Goal: Transaction & Acquisition: Purchase product/service

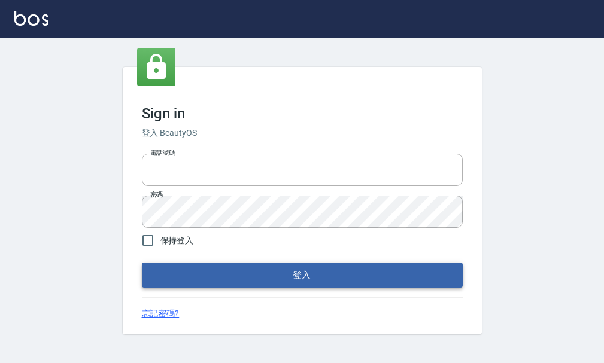
type input "25033354"
click at [303, 272] on button "登入" at bounding box center [302, 275] width 321 height 25
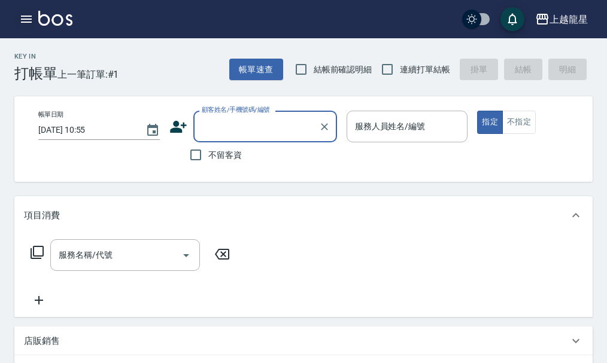
click at [34, 23] on button "button" at bounding box center [26, 19] width 24 height 24
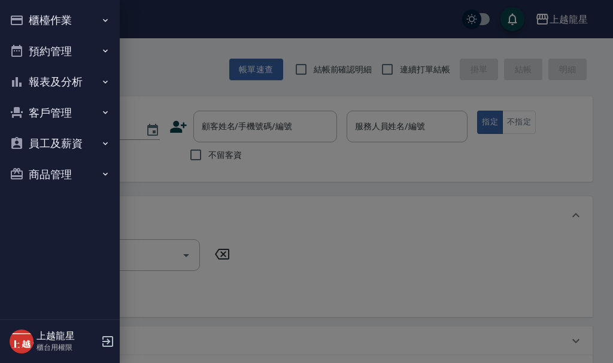
click at [43, 9] on button "櫃檯作業" at bounding box center [60, 20] width 110 height 31
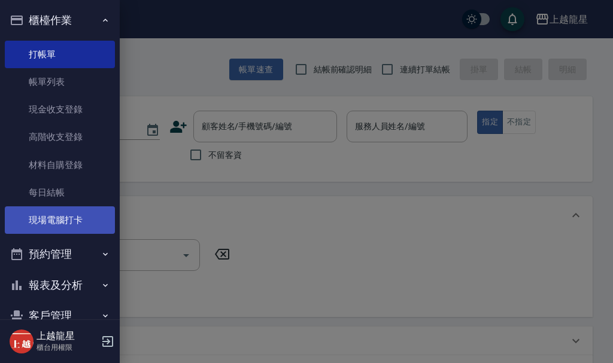
click at [53, 234] on link "現場電腦打卡" at bounding box center [60, 221] width 110 height 28
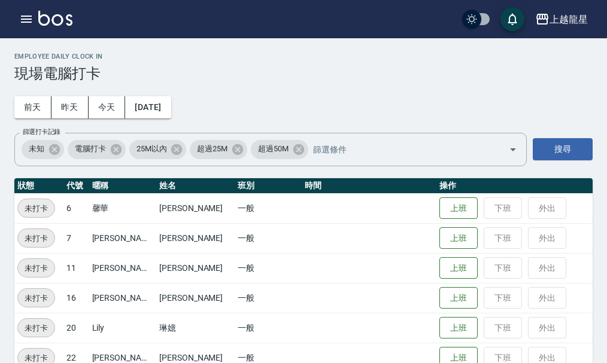
scroll to position [25, 0]
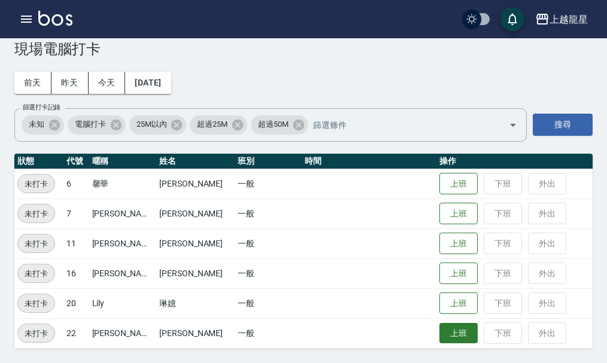
click at [451, 333] on button "上班" at bounding box center [459, 333] width 38 height 21
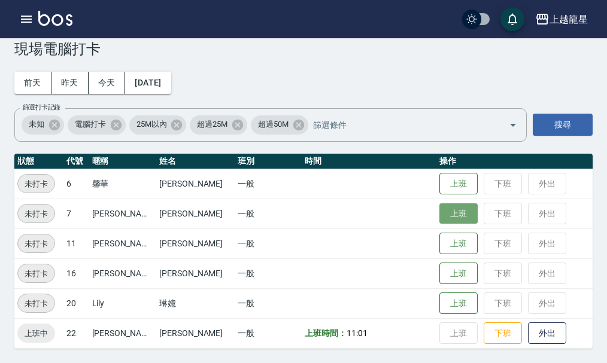
click at [453, 213] on button "上班" at bounding box center [459, 214] width 38 height 21
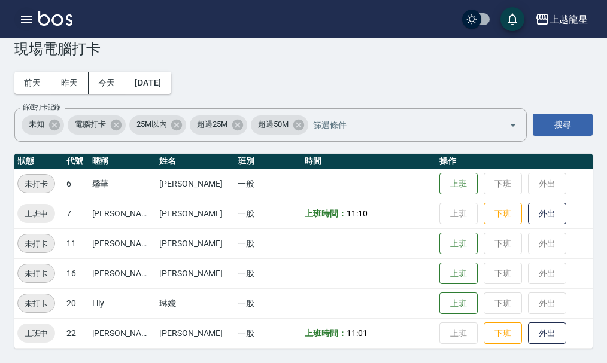
click at [30, 19] on icon "button" at bounding box center [26, 19] width 11 height 7
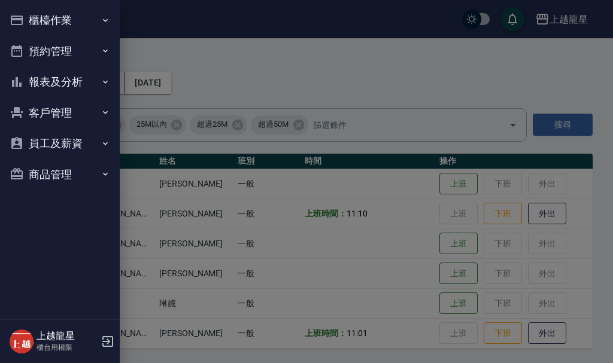
click at [320, 50] on div at bounding box center [306, 181] width 613 height 363
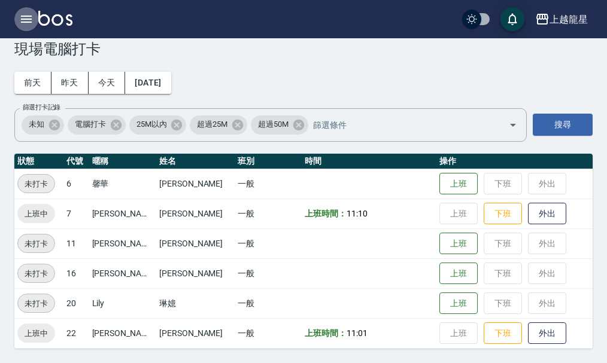
click at [29, 17] on icon "button" at bounding box center [26, 19] width 14 height 14
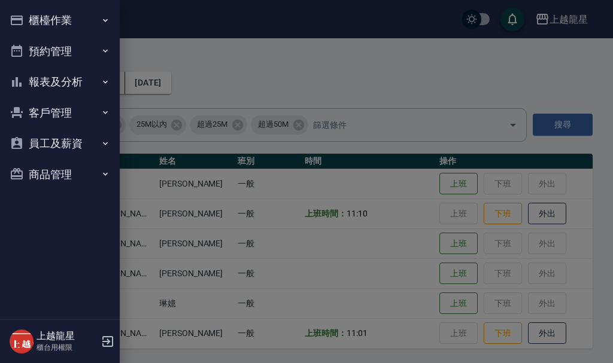
click at [29, 18] on button "櫃檯作業" at bounding box center [60, 20] width 110 height 31
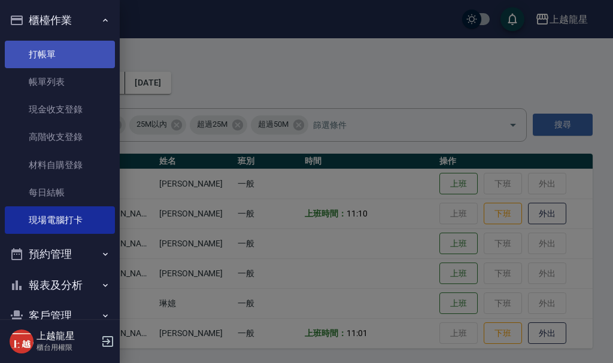
click at [34, 47] on link "打帳單" at bounding box center [60, 55] width 110 height 28
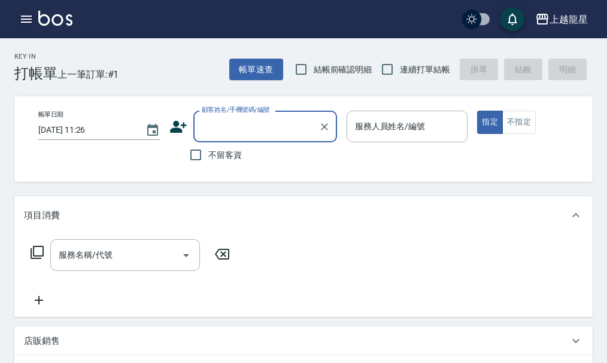
click at [36, 20] on button "button" at bounding box center [26, 19] width 24 height 24
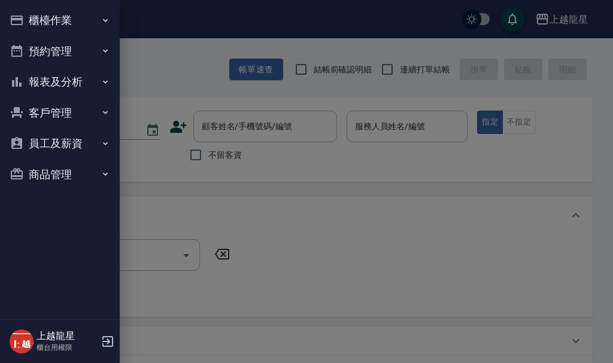
click at [37, 20] on button "櫃檯作業" at bounding box center [60, 20] width 110 height 31
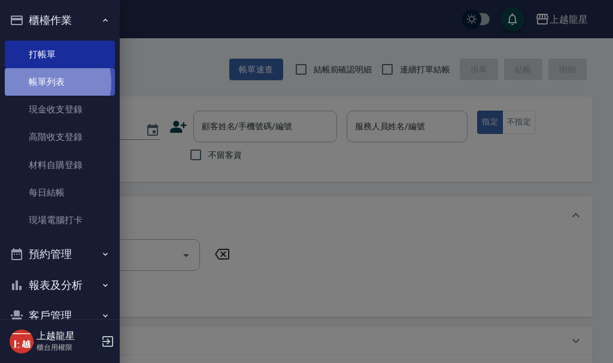
click at [40, 83] on link "帳單列表" at bounding box center [60, 82] width 110 height 28
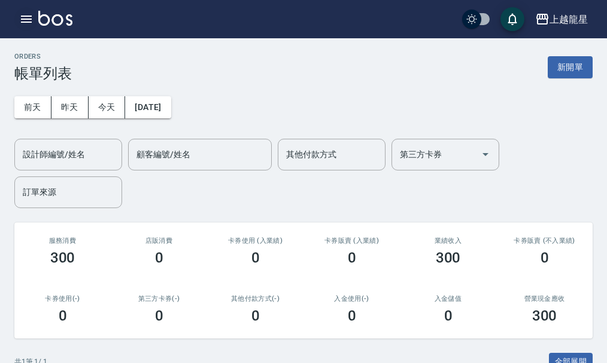
click at [20, 22] on icon "button" at bounding box center [26, 19] width 14 height 14
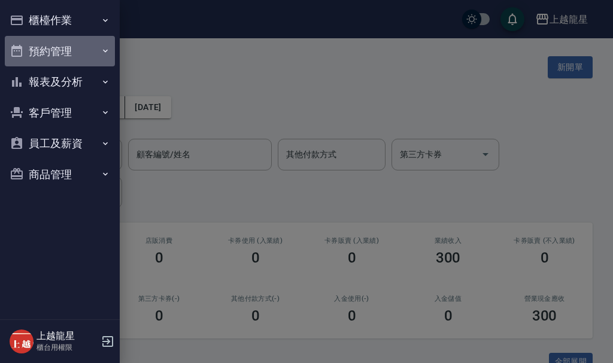
click at [54, 45] on button "預約管理" at bounding box center [60, 51] width 110 height 31
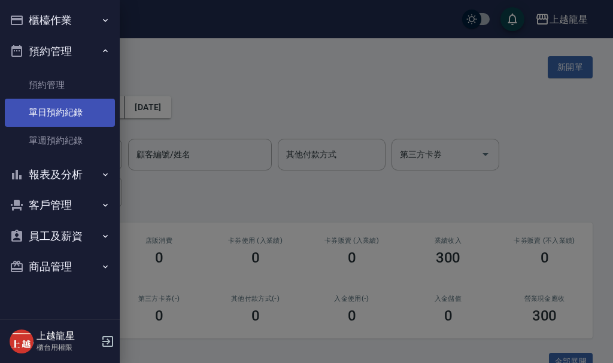
click at [81, 106] on link "單日預約紀錄" at bounding box center [60, 113] width 110 height 28
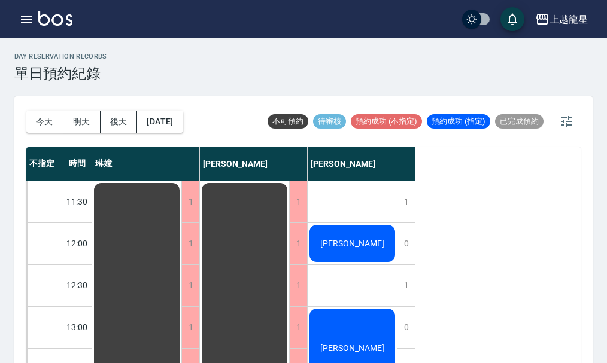
scroll to position [120, 0]
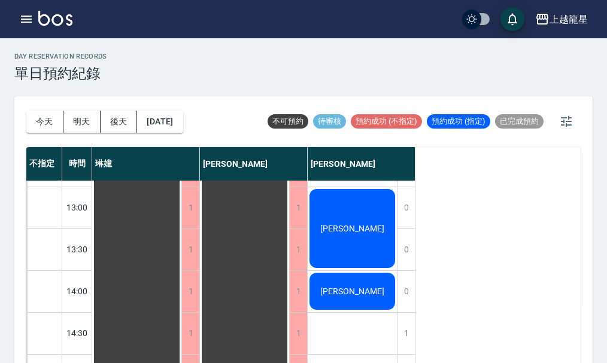
click at [380, 232] on div "[PERSON_NAME]" at bounding box center [352, 228] width 89 height 83
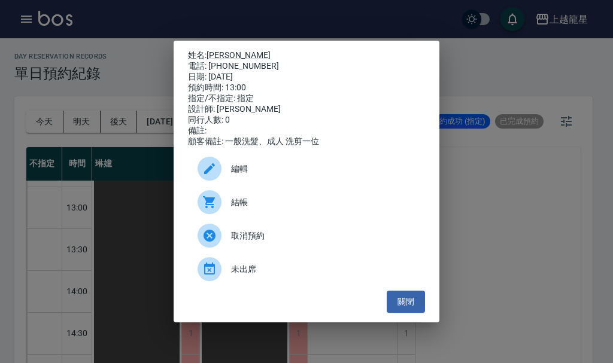
click at [486, 177] on div "姓名: [PERSON_NAME] 電話: [PHONE_NUMBER] 日期: [DATE] 預約時間: 13:00 指定/不指定: 指定 設計師: [PE…" at bounding box center [306, 181] width 613 height 363
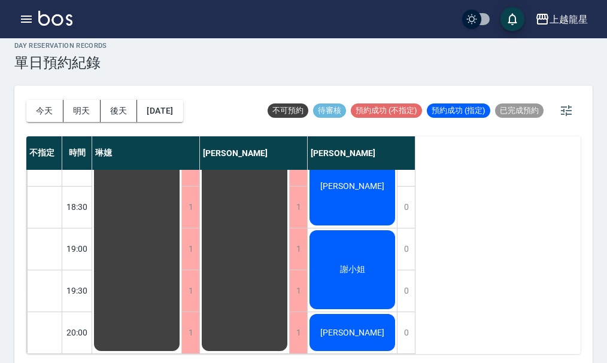
scroll to position [14, 0]
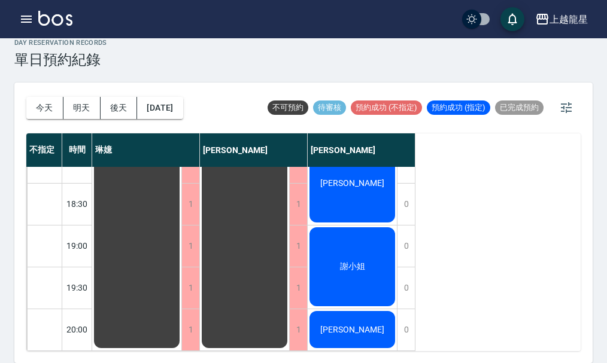
click at [367, 325] on span "[PERSON_NAME]" at bounding box center [352, 330] width 69 height 10
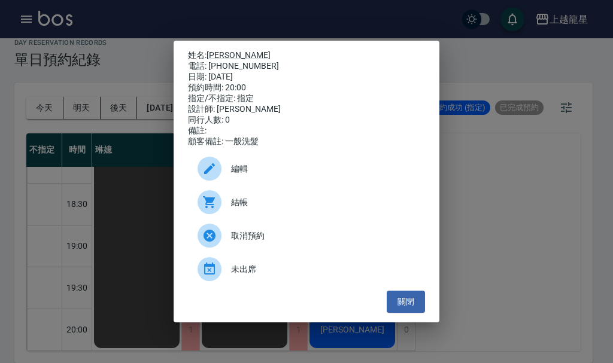
click at [502, 171] on div "姓名: [PERSON_NAME] 電話: [PHONE_NUMBER] 日期: [DATE] 預約時間: 20:00 指定/不指定: 指定 設計師: [PE…" at bounding box center [306, 181] width 613 height 363
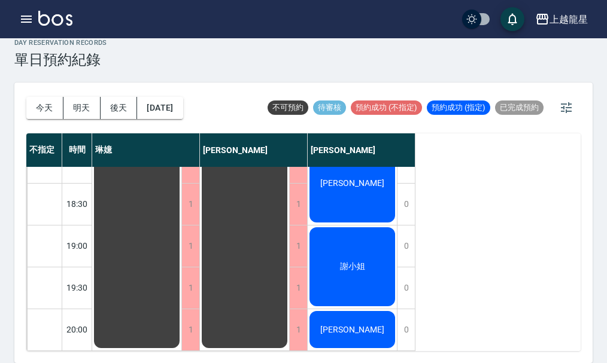
click at [371, 243] on div "謝小姐" at bounding box center [352, 267] width 89 height 83
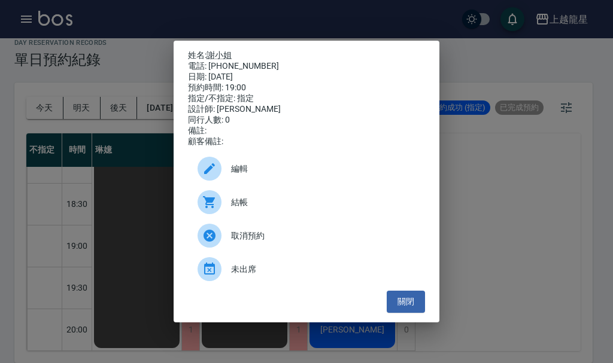
click at [505, 172] on div "姓名: 謝小姐 電話: [PHONE_NUMBER] 日期: [DATE] 預約時間: 19:00 指定/不指定: 指定 設計師: [PERSON_NAME]…" at bounding box center [306, 181] width 613 height 363
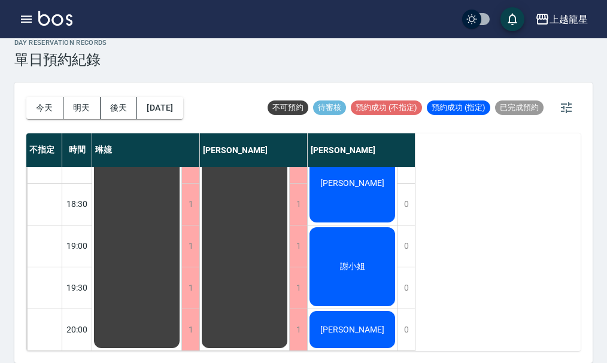
scroll to position [400, 0]
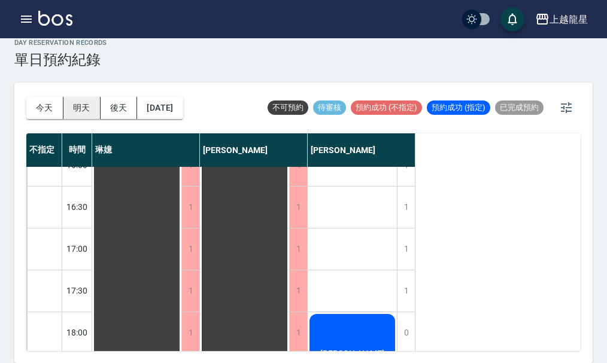
click at [96, 108] on button "明天" at bounding box center [81, 108] width 37 height 22
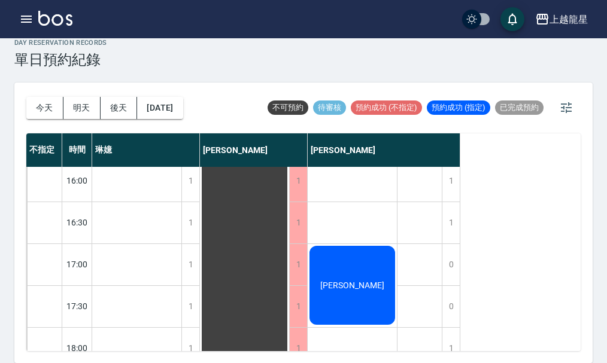
scroll to position [419, 0]
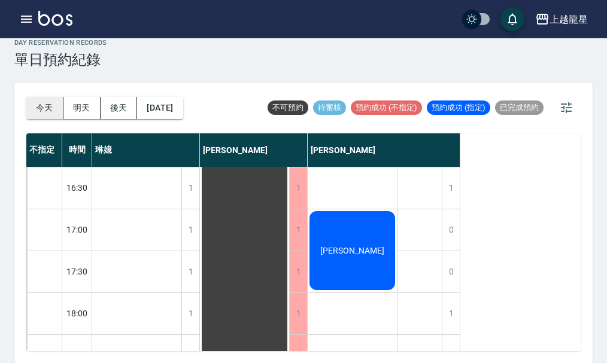
click at [51, 109] on button "今天" at bounding box center [44, 108] width 37 height 22
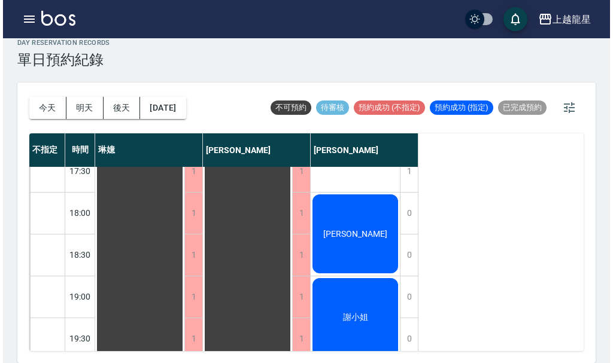
scroll to position [580, 0]
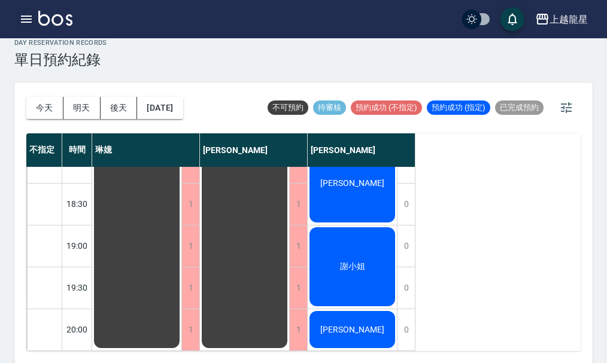
click at [23, 22] on icon "button" at bounding box center [26, 19] width 11 height 7
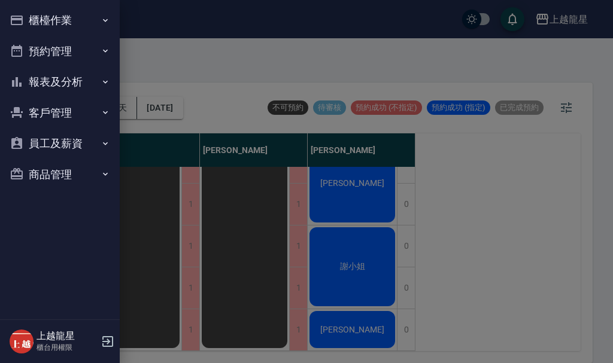
click at [28, 22] on button "櫃檯作業" at bounding box center [60, 20] width 110 height 31
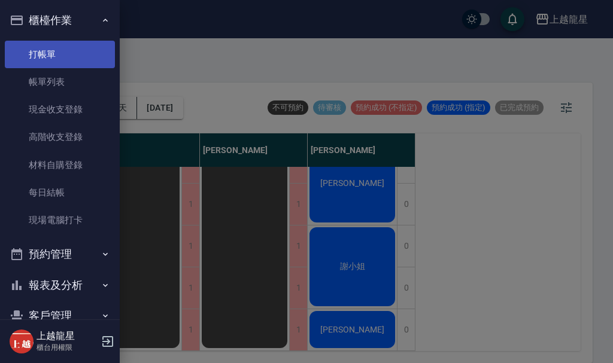
click at [72, 52] on link "打帳單" at bounding box center [60, 55] width 110 height 28
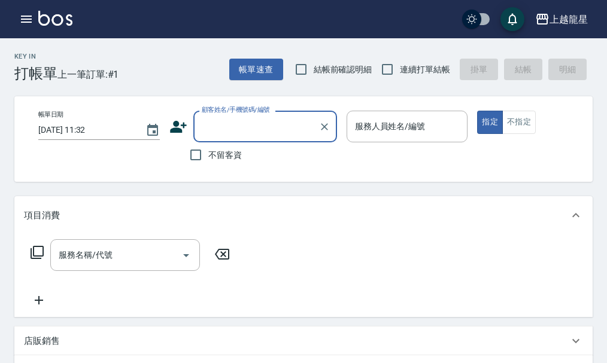
click at [269, 128] on input "顧客姓名/手機號碼/編號" at bounding box center [256, 126] width 115 height 21
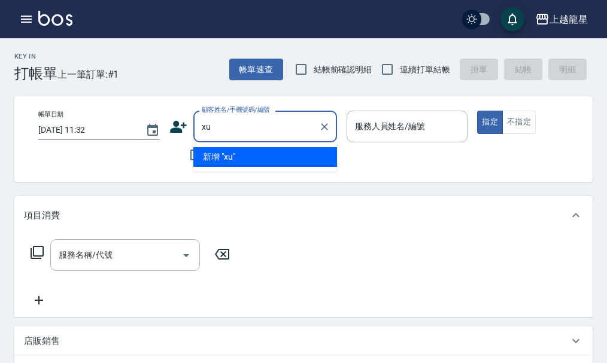
type input "x"
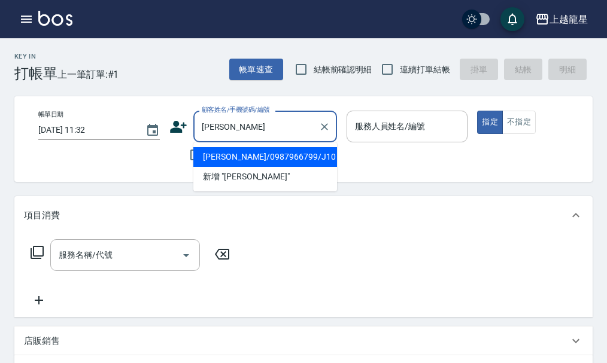
click at [236, 159] on li "[PERSON_NAME]/0987966799/J10" at bounding box center [265, 157] width 144 height 20
type input "[PERSON_NAME]/0987966799/J10"
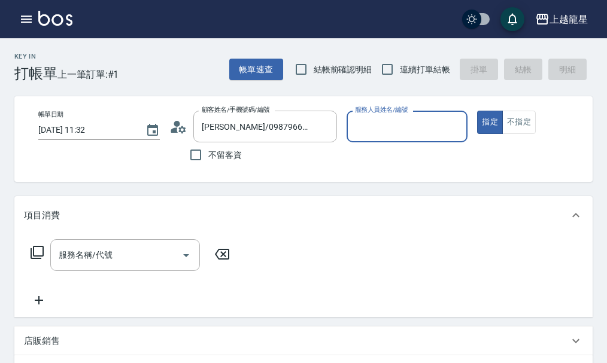
type input "Alisa-10"
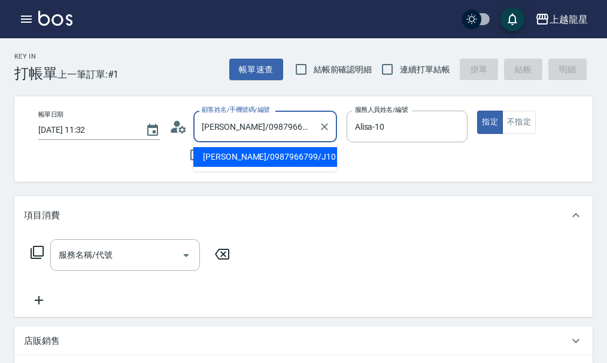
click at [305, 131] on input "[PERSON_NAME]/0987966799/J10" at bounding box center [256, 126] width 115 height 21
click at [326, 132] on icon "Clear" at bounding box center [325, 127] width 12 height 12
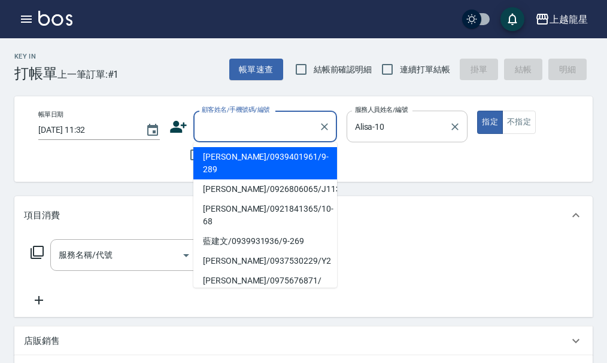
click at [455, 132] on button "Clear" at bounding box center [455, 127] width 17 height 17
click at [241, 122] on div "顧客姓名/手機號碼/編號 顧客姓名/手機號碼/編號" at bounding box center [265, 127] width 144 height 32
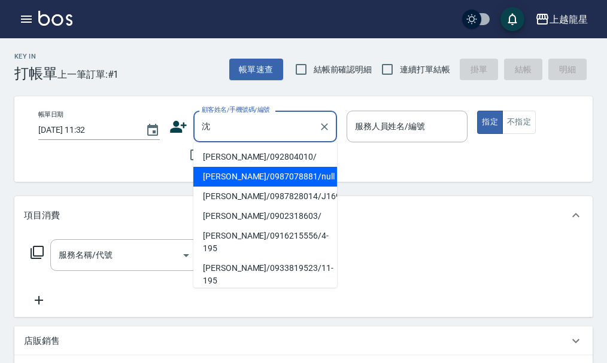
scroll to position [180, 0]
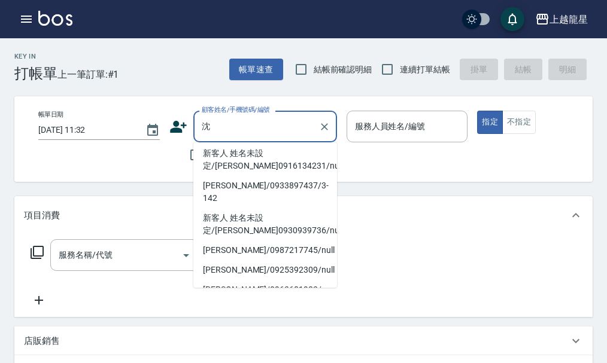
click at [227, 79] on li "[PERSON_NAME]/0916215556/4-195" at bounding box center [265, 63] width 144 height 32
type input "[PERSON_NAME]/0916215556/4-195"
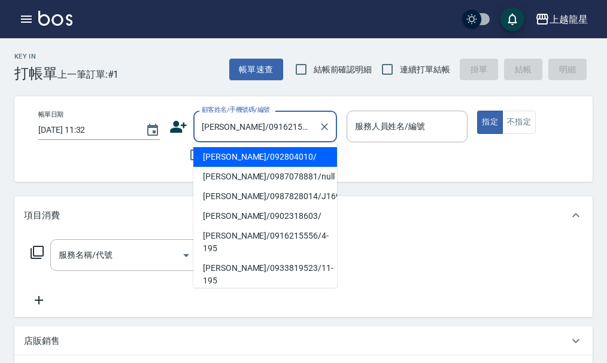
type input "雅君-7"
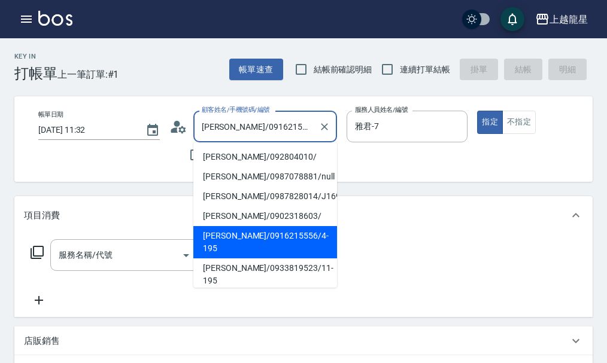
click at [246, 125] on input "[PERSON_NAME]/0916215556/4-195" at bounding box center [256, 126] width 115 height 21
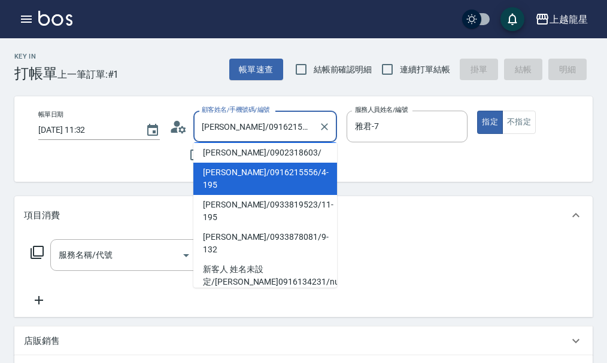
scroll to position [120, 0]
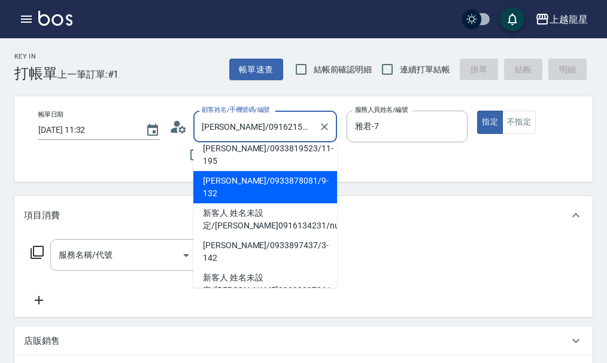
click at [241, 171] on li "[PERSON_NAME]/0933878081/9-132" at bounding box center [265, 187] width 144 height 32
type input "[PERSON_NAME]/0933878081/9-132"
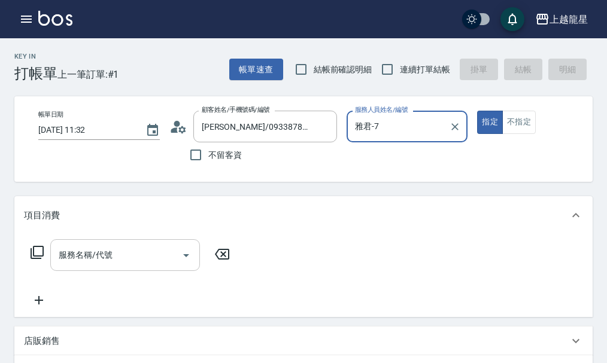
click at [94, 264] on input "服務名稱/代號" at bounding box center [116, 255] width 121 height 21
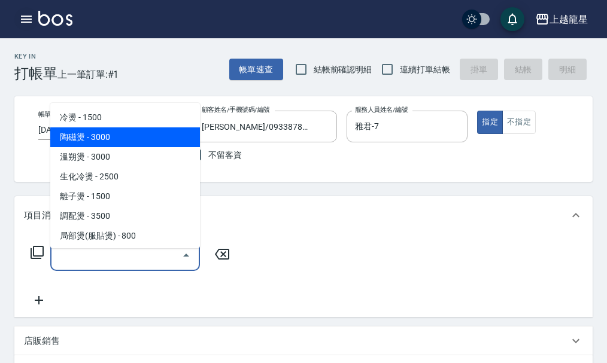
click at [23, 19] on icon "button" at bounding box center [26, 19] width 11 height 7
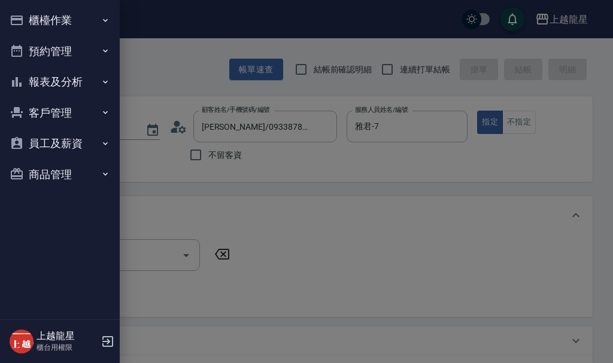
click at [48, 113] on button "客戶管理" at bounding box center [60, 113] width 110 height 31
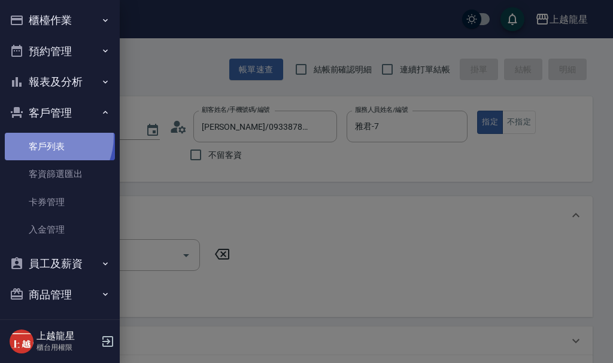
click at [45, 137] on link "客戶列表" at bounding box center [60, 147] width 110 height 28
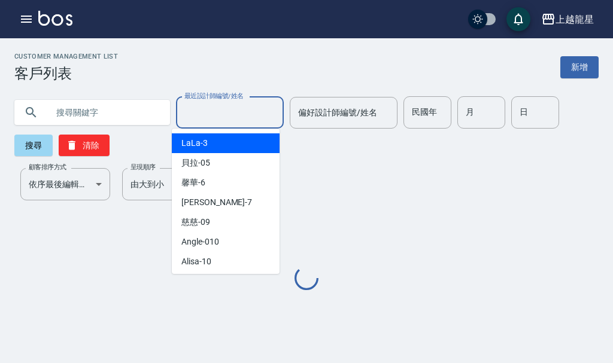
click at [252, 113] on input "最近設計師編號/姓名" at bounding box center [229, 112] width 97 height 21
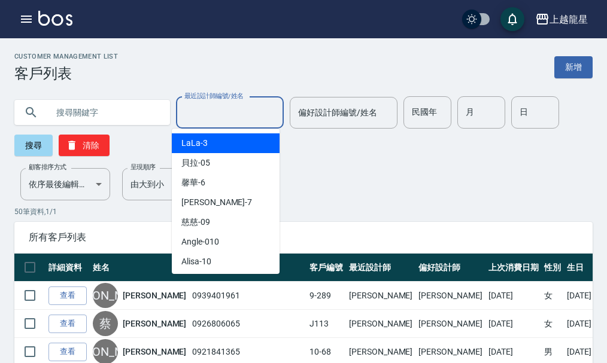
click at [90, 111] on input "text" at bounding box center [104, 112] width 113 height 32
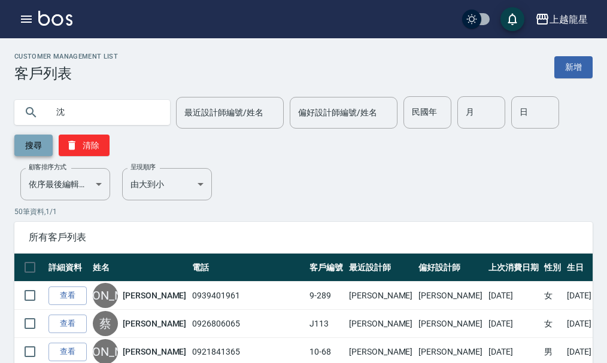
type input "沈"
click at [18, 149] on button "搜尋" at bounding box center [33, 146] width 38 height 22
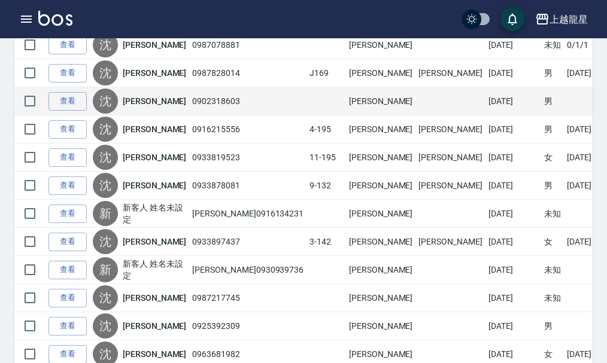
scroll to position [299, 0]
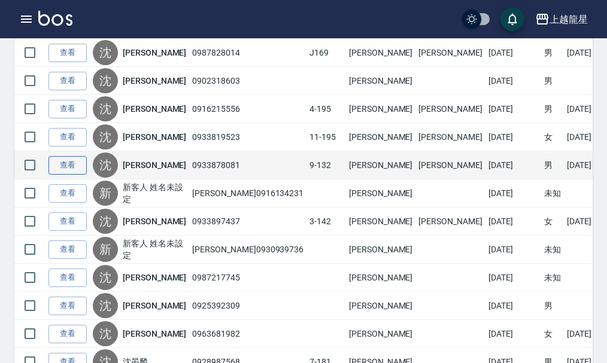
click at [57, 166] on link "查看" at bounding box center [68, 165] width 38 height 19
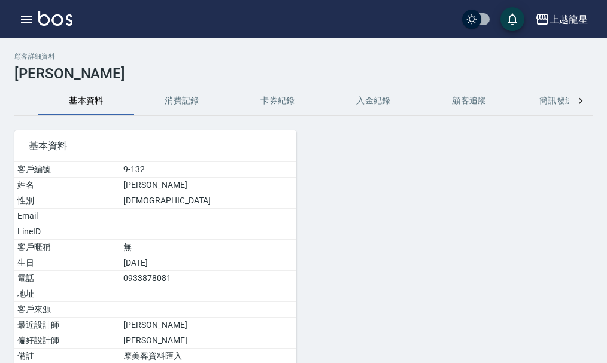
click at [185, 104] on button "消費記錄" at bounding box center [182, 101] width 96 height 29
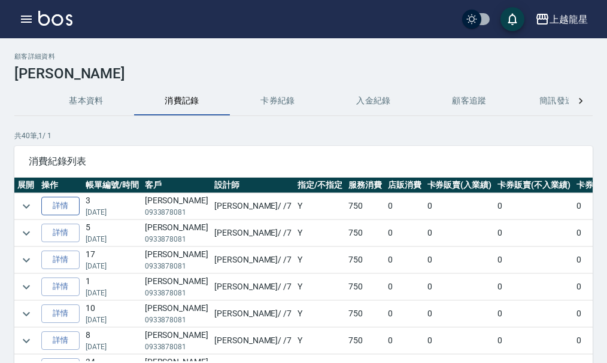
click at [63, 204] on link "詳情" at bounding box center [60, 206] width 38 height 19
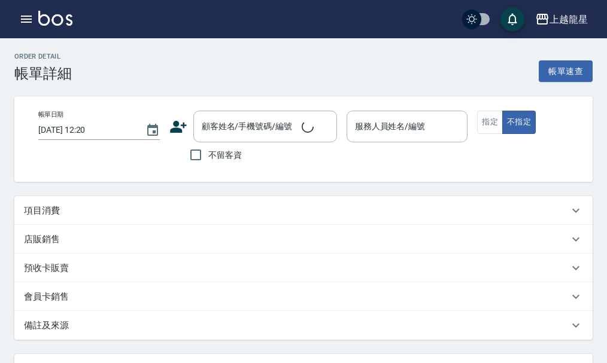
type input "[DATE] 12:15"
type input "雅君-7"
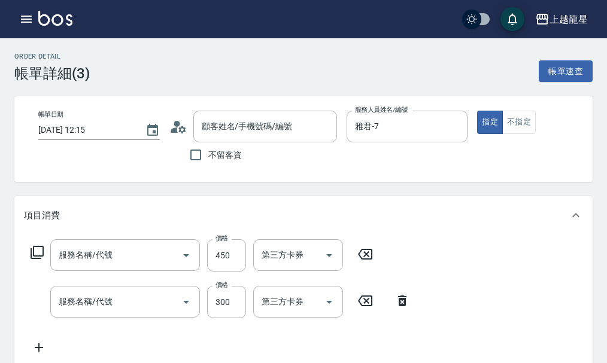
type input "[PERSON_NAME]/0933878081/9-132"
type input "剪髮(303)"
type input "一般洗髮(500)"
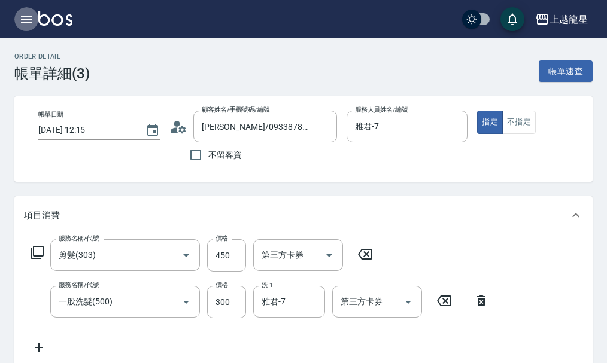
click at [31, 16] on icon "button" at bounding box center [26, 19] width 11 height 7
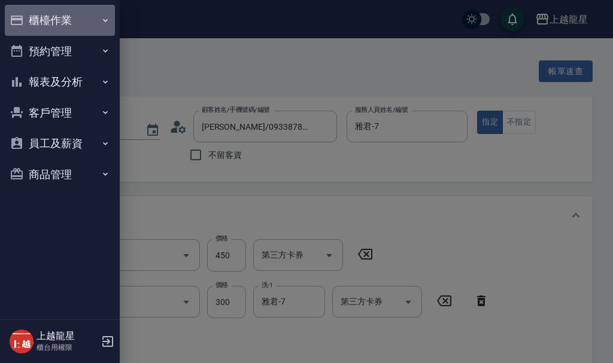
click at [34, 17] on button "櫃檯作業" at bounding box center [60, 20] width 110 height 31
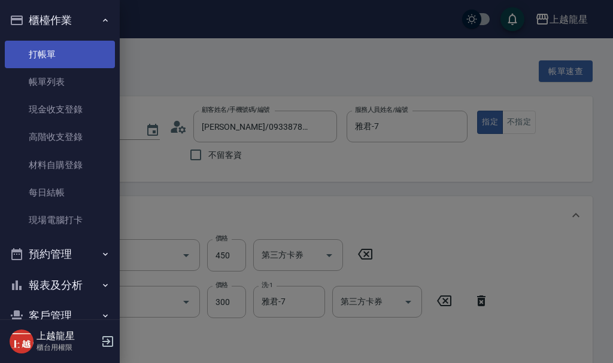
click at [43, 49] on link "打帳單" at bounding box center [60, 55] width 110 height 28
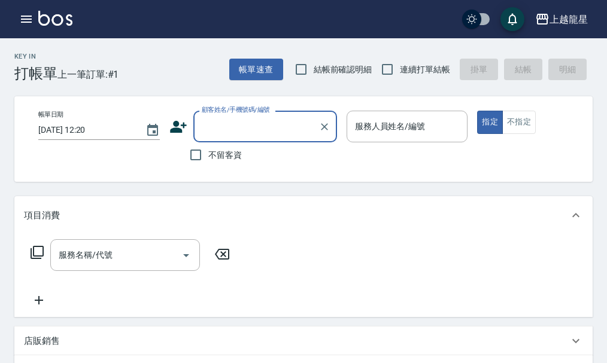
click at [233, 129] on input "顧客姓名/手機號碼/編號" at bounding box center [256, 126] width 115 height 21
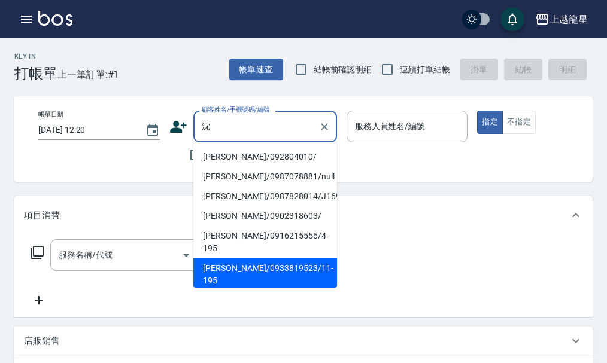
click at [224, 265] on li "[PERSON_NAME]/0933819523/11-195" at bounding box center [265, 275] width 144 height 32
type input "[PERSON_NAME]/0933819523/11-195"
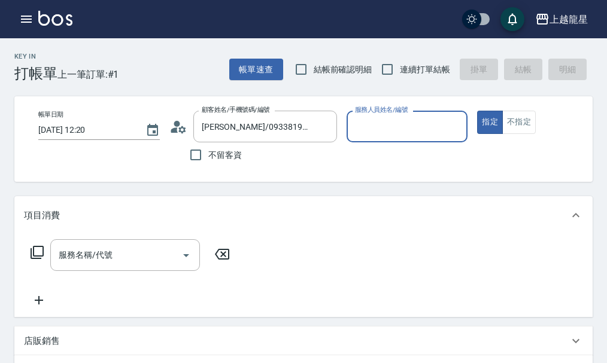
type input "Alisa-10"
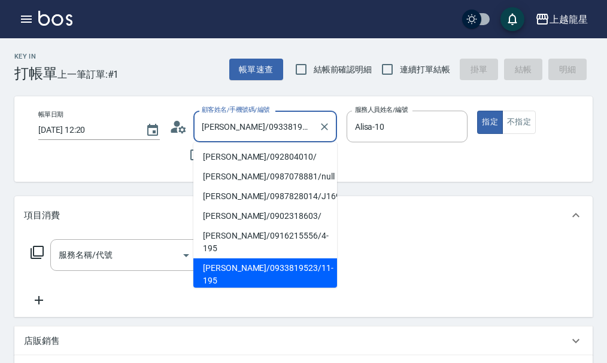
click at [277, 130] on input "[PERSON_NAME]/0933819523/11-195" at bounding box center [256, 126] width 115 height 21
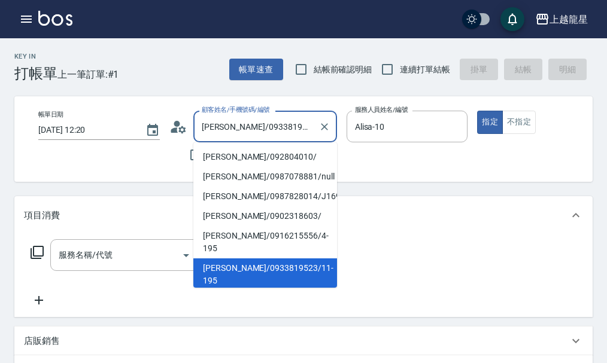
click at [225, 291] on li "[PERSON_NAME]/0933878081/9-132" at bounding box center [265, 307] width 144 height 32
type input "[PERSON_NAME]/0933878081/9-132"
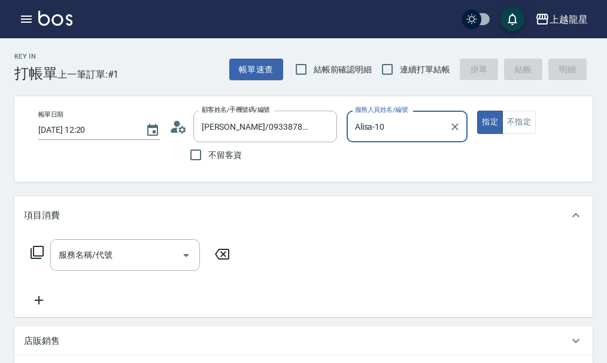
type input "雅君-7"
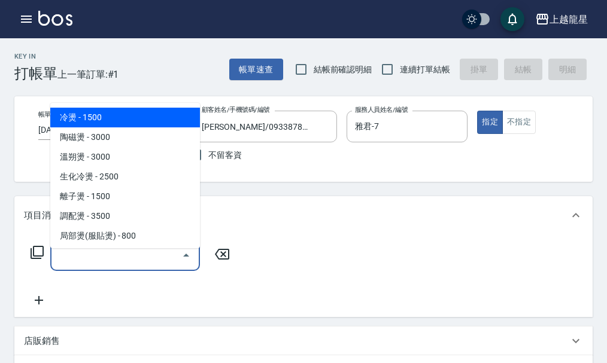
click at [155, 266] on input "服務名稱/代號" at bounding box center [116, 255] width 121 height 21
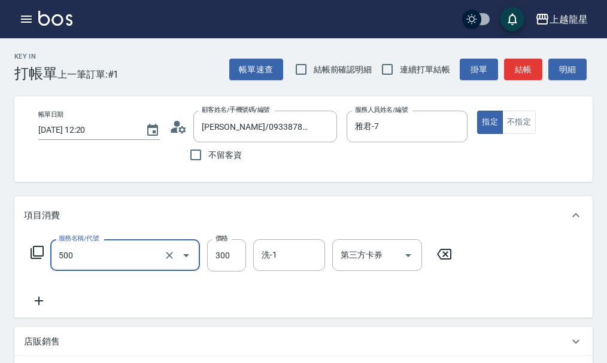
type input "一般洗髮(500)"
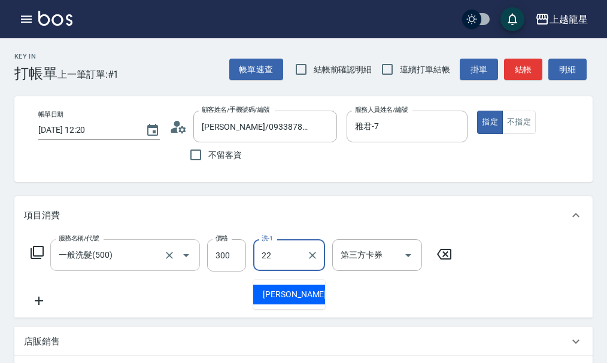
type input "[PERSON_NAME]-22"
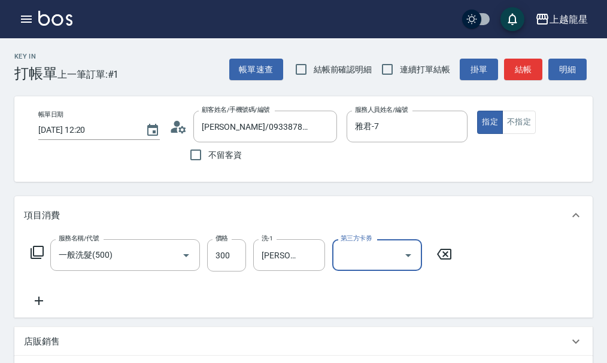
click at [47, 308] on icon at bounding box center [39, 301] width 30 height 14
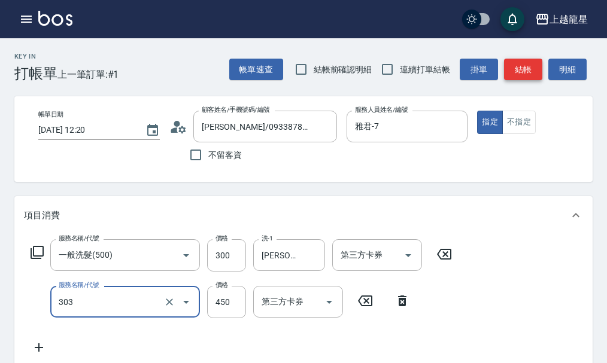
type input "剪髮(303)"
click at [506, 72] on button "結帳" at bounding box center [523, 70] width 38 height 22
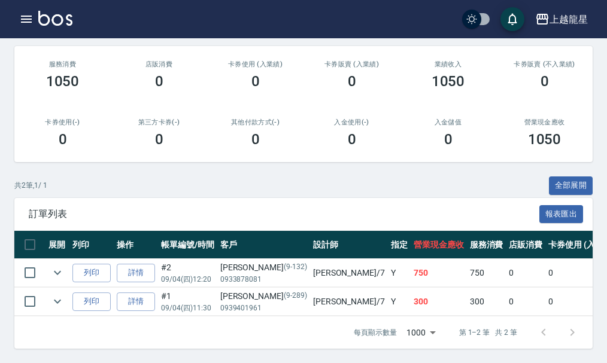
scroll to position [186, 0]
